Goal: Information Seeking & Learning: Understand process/instructions

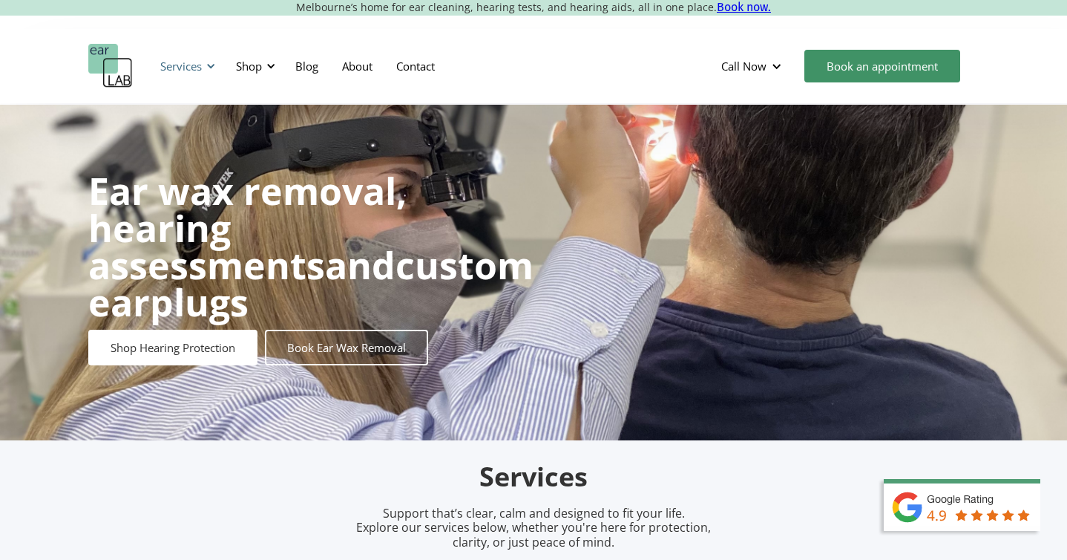
click at [200, 65] on div "Services" at bounding box center [181, 66] width 42 height 15
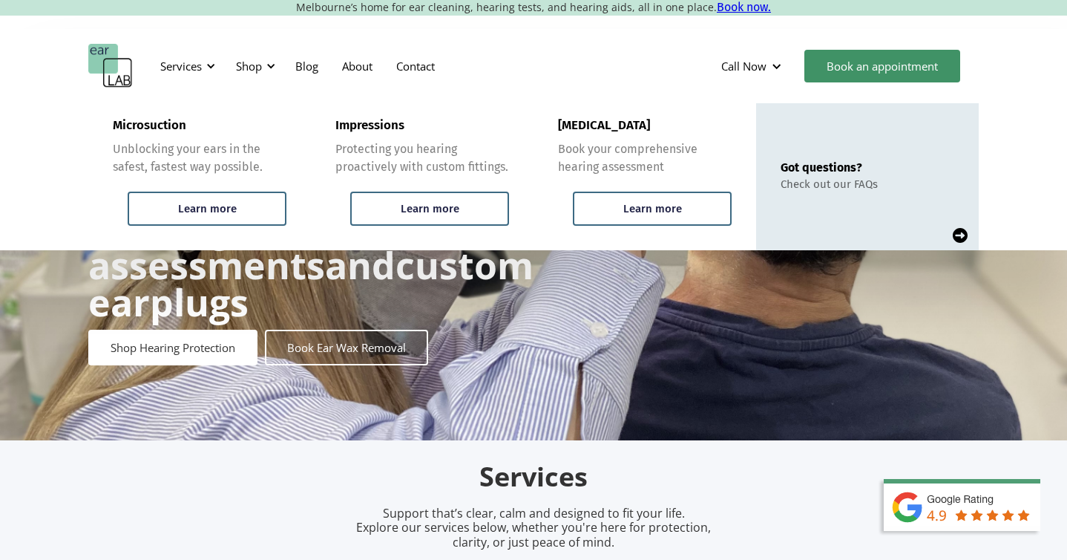
click at [76, 292] on div "Ear wax removal, hearing assessments and custom earplugs Shop Hearing Protectio…" at bounding box center [533, 272] width 1067 height 335
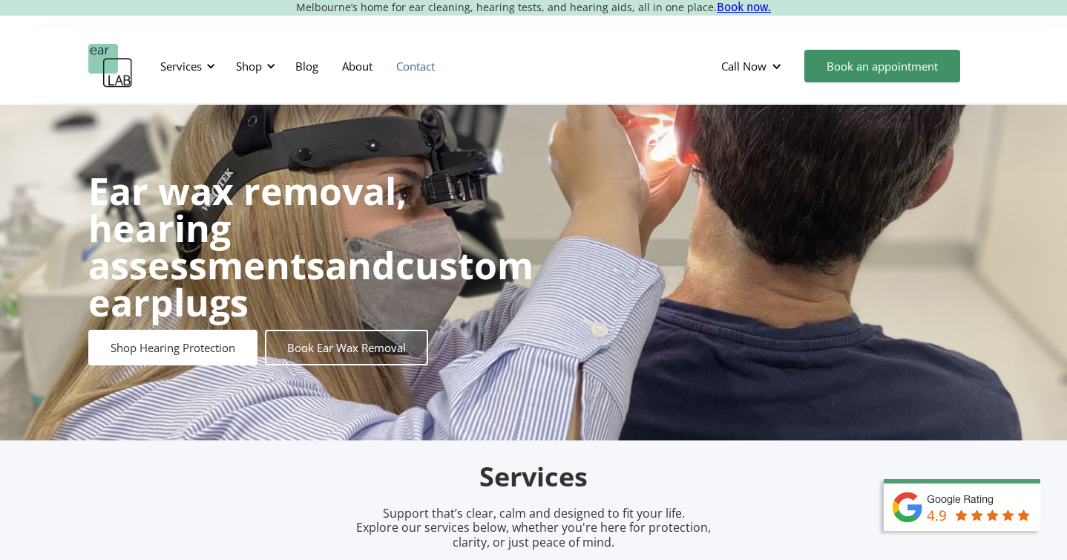
click at [407, 71] on link "Contact" at bounding box center [415, 66] width 62 height 43
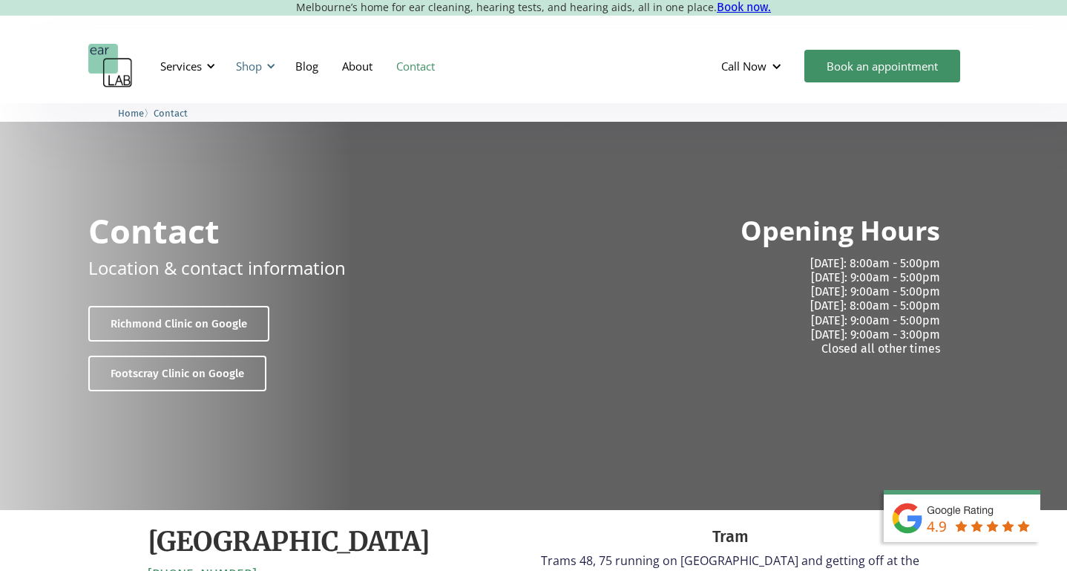
click at [245, 66] on div "Shop" at bounding box center [249, 66] width 26 height 15
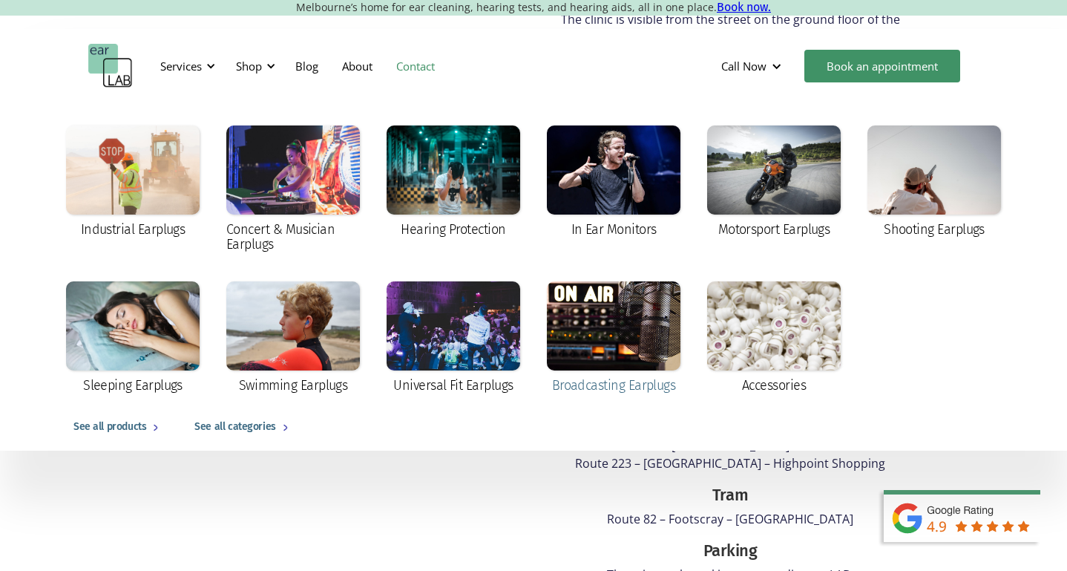
scroll to position [2320, 0]
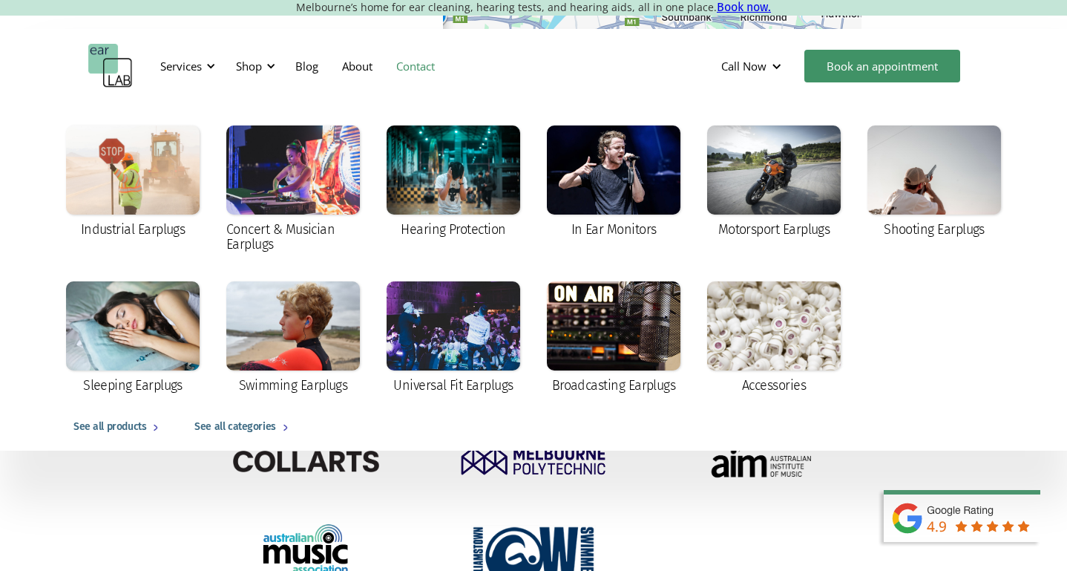
click at [228, 29] on div "Services Microsuction Unblocking your ears in the safest, fastest way possible.…" at bounding box center [533, 66] width 1067 height 74
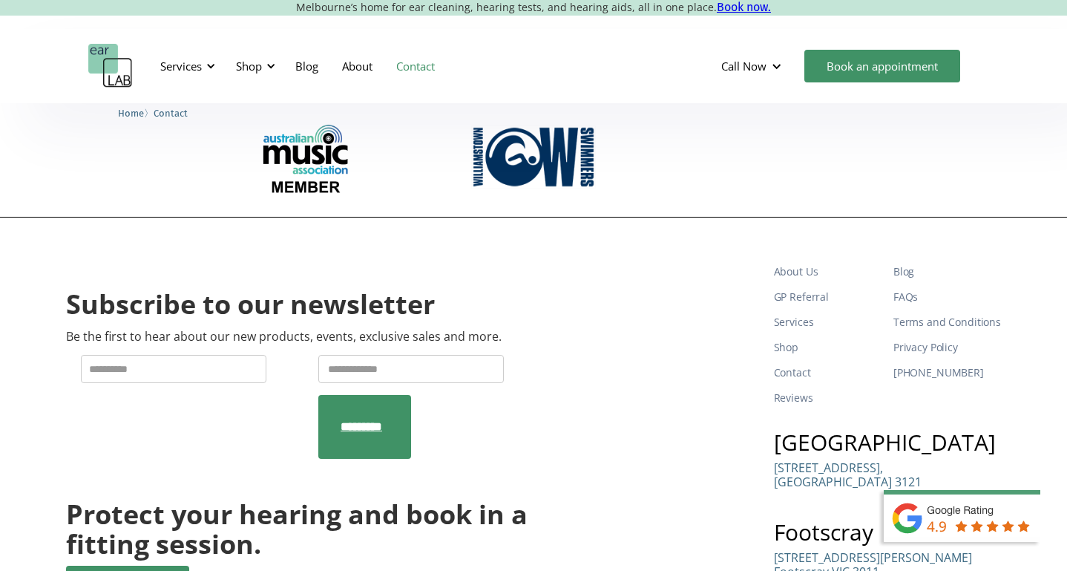
scroll to position [2716, 0]
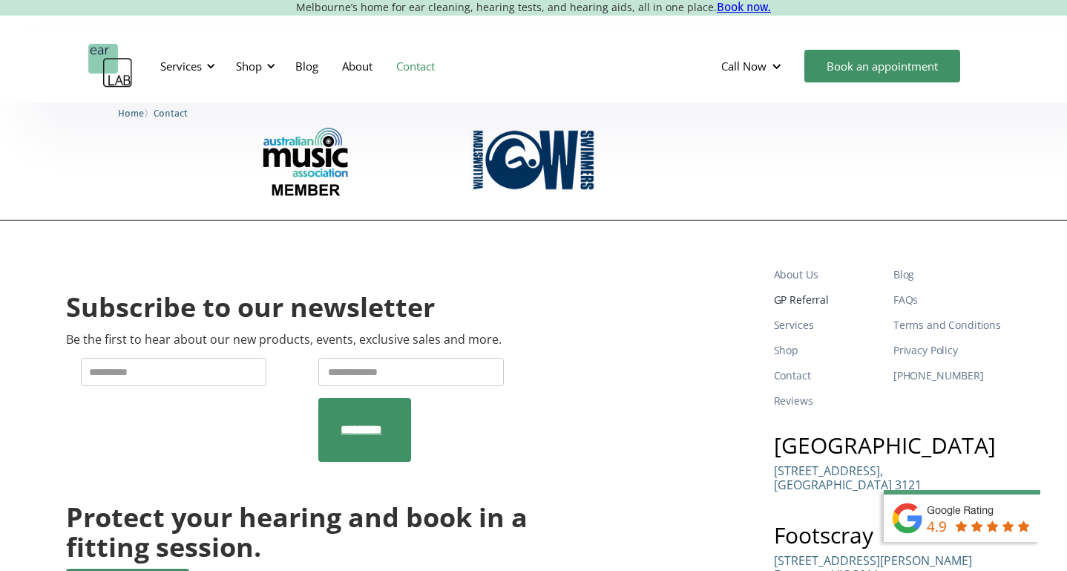
click at [831, 287] on link "GP Referral" at bounding box center [828, 299] width 108 height 25
